Goal: Submit feedback/report problem

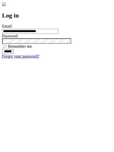
click at [14, 54] on input "******" at bounding box center [8, 51] width 12 height 5
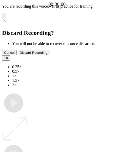
type input "**********"
